Goal: Navigation & Orientation: Find specific page/section

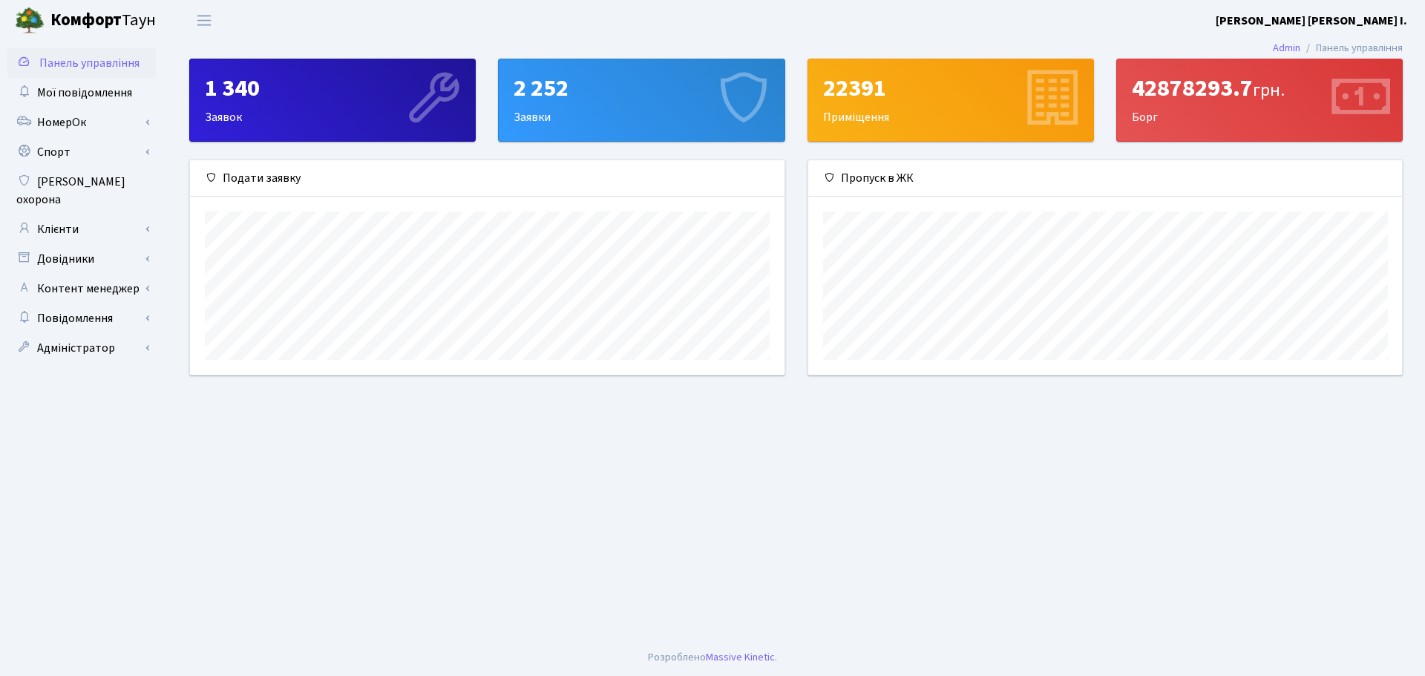
scroll to position [214, 594]
click at [62, 85] on span "Мої повідомлення" at bounding box center [84, 93] width 95 height 16
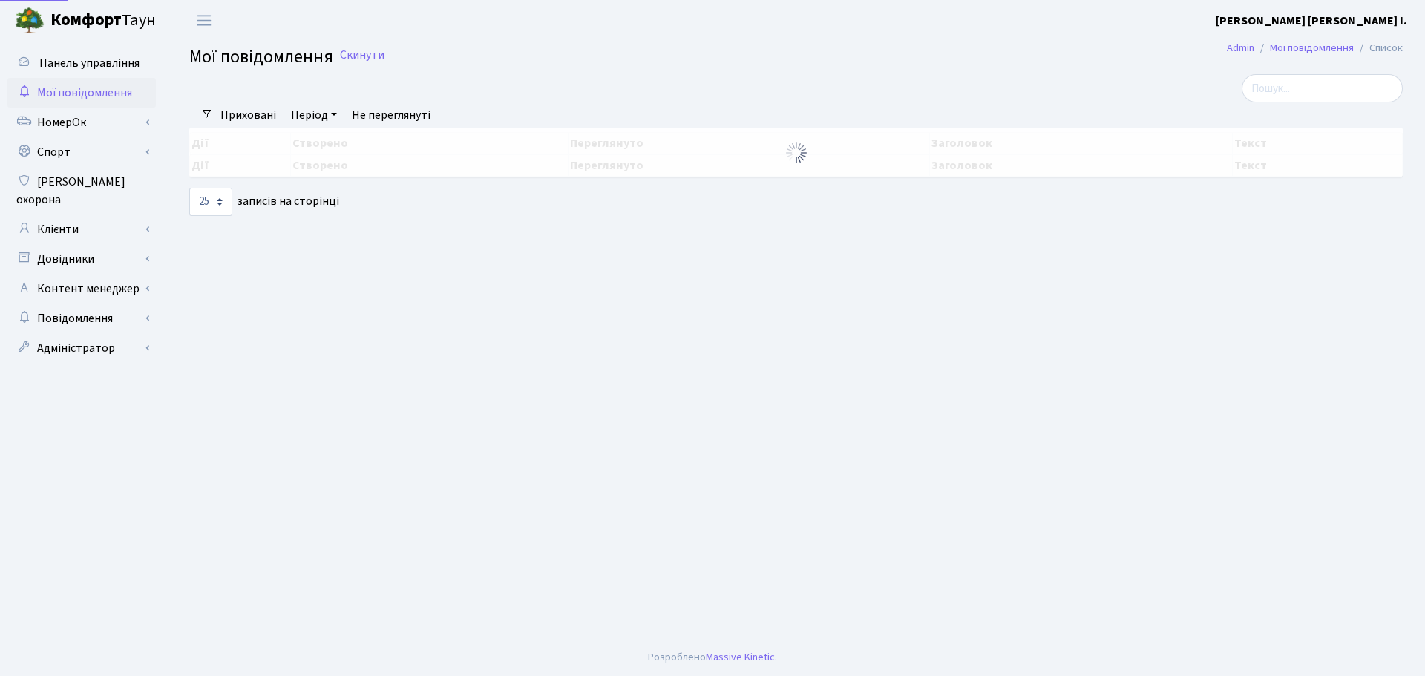
select select "25"
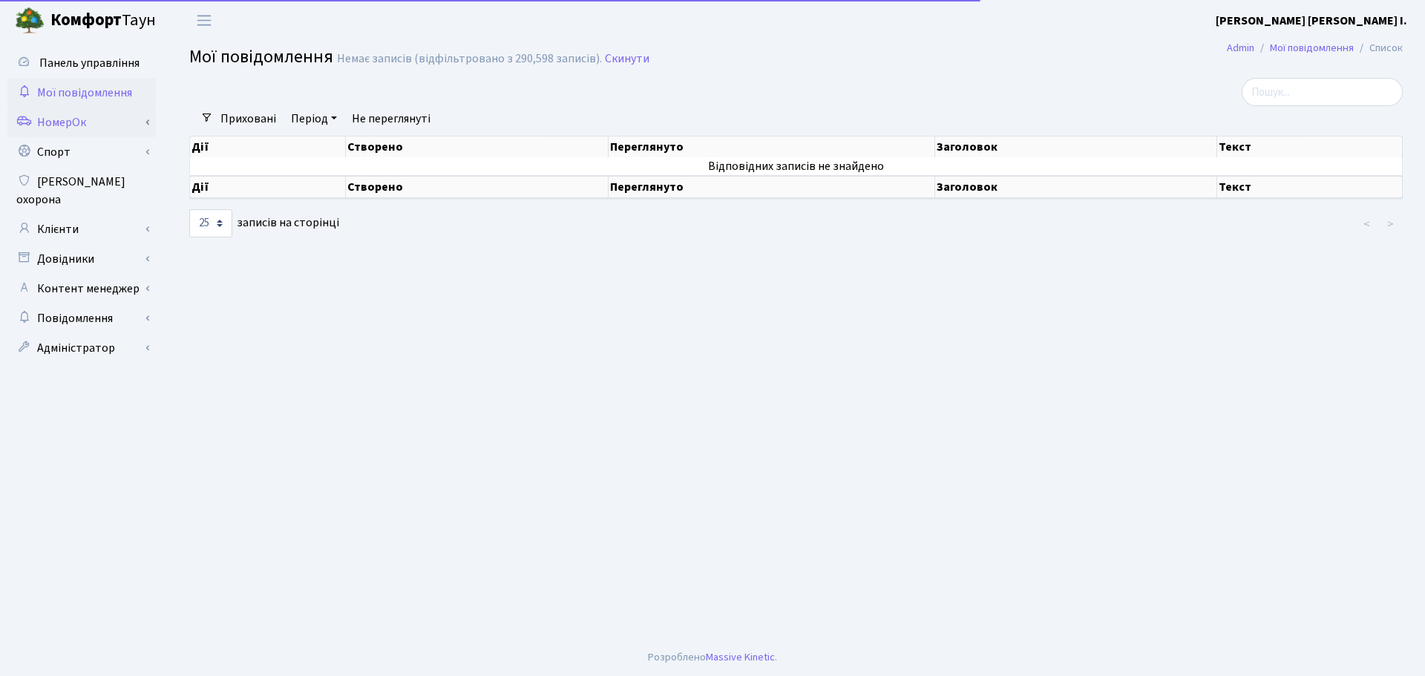
click at [59, 122] on link "НомерОк" at bounding box center [81, 123] width 148 height 30
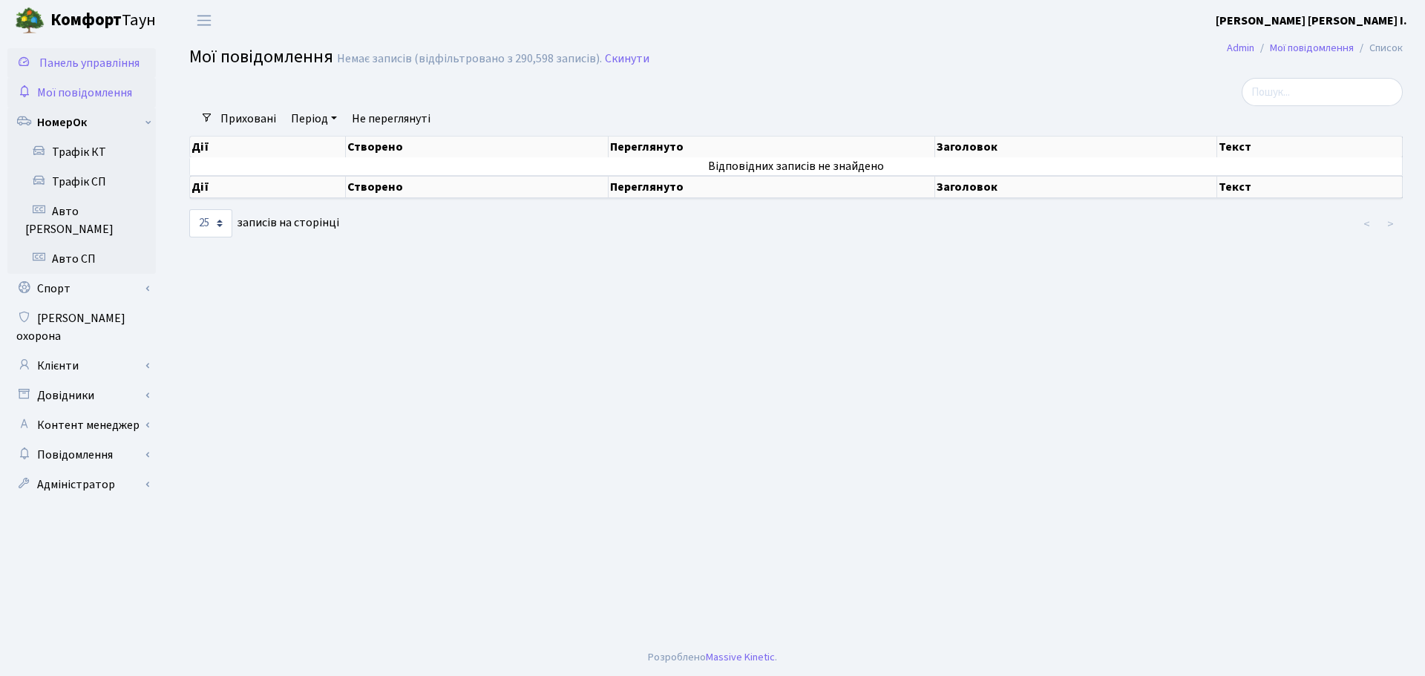
click at [90, 68] on span "Панель управління" at bounding box center [89, 63] width 100 height 16
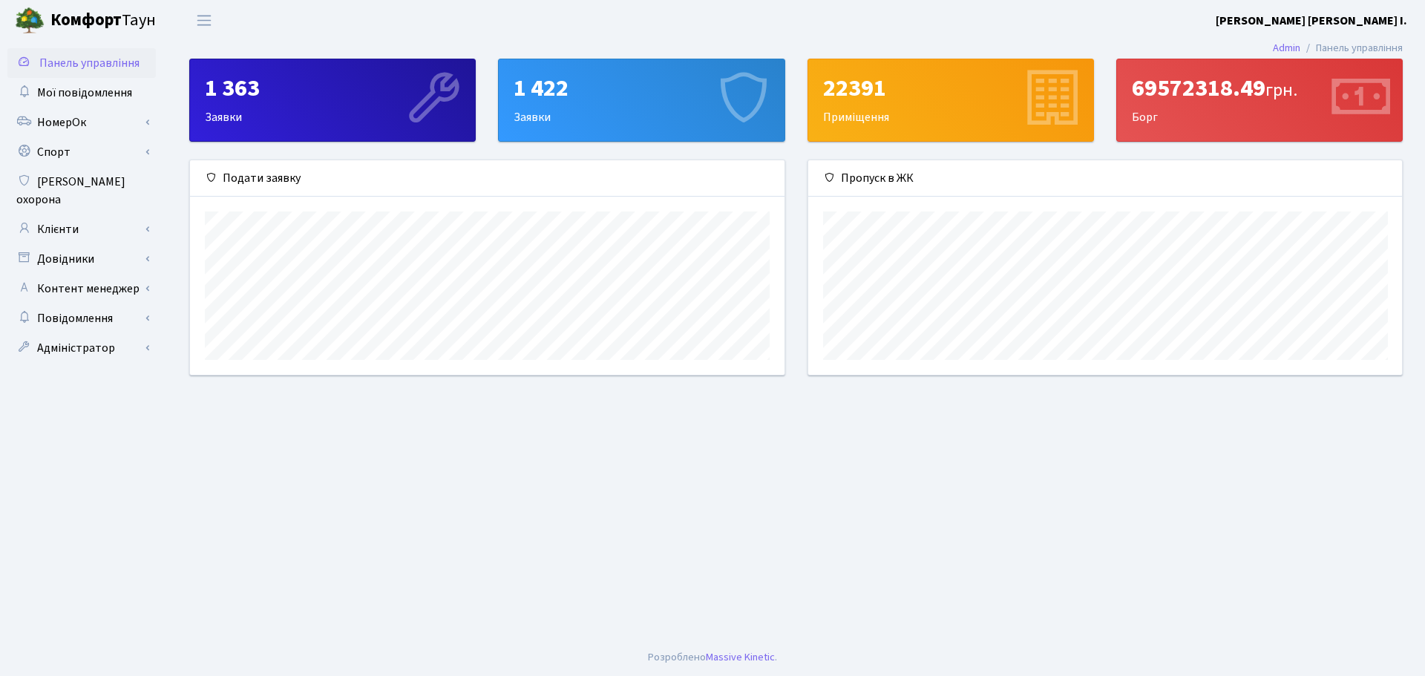
scroll to position [214, 594]
